Goal: Task Accomplishment & Management: Use online tool/utility

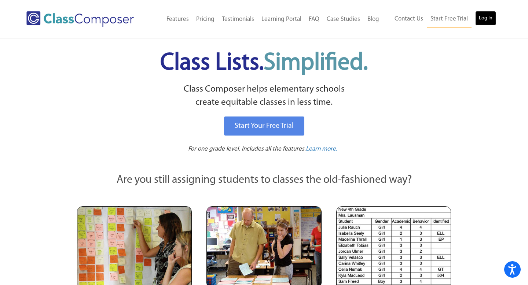
click at [480, 17] on link "Log In" at bounding box center [485, 18] width 21 height 15
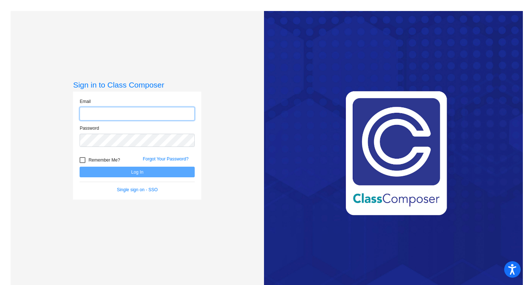
type input "[EMAIL_ADDRESS][DOMAIN_NAME]"
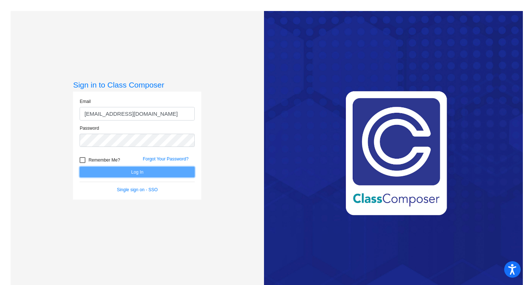
click at [120, 173] on button "Log In" at bounding box center [137, 172] width 115 height 11
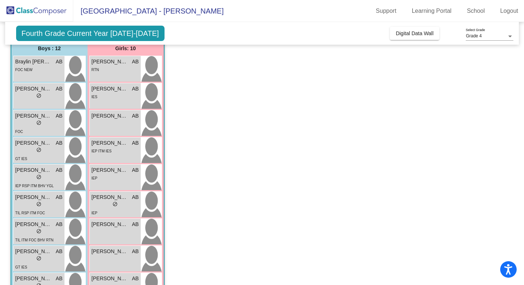
scroll to position [92, 0]
